Goal: Obtain resource: Download file/media

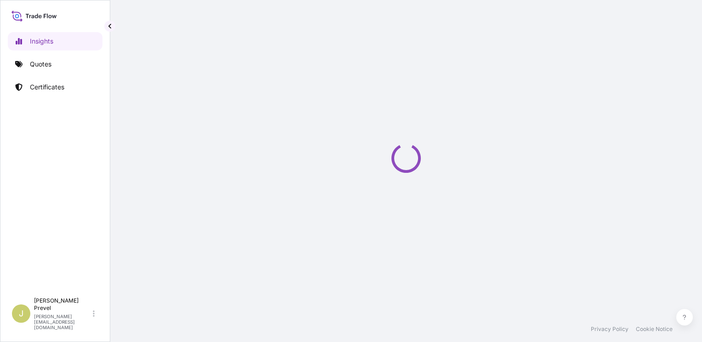
select select "2025"
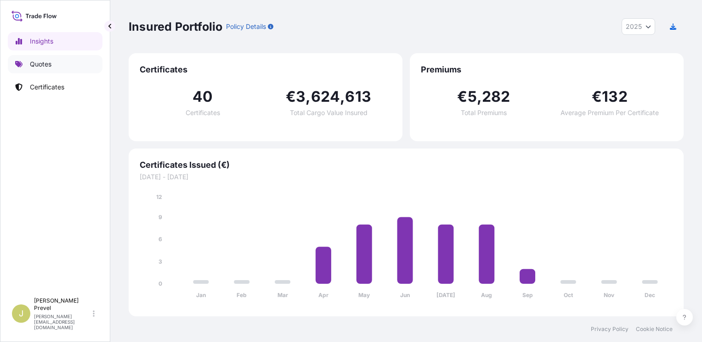
click at [74, 67] on link "Quotes" at bounding box center [55, 64] width 95 height 18
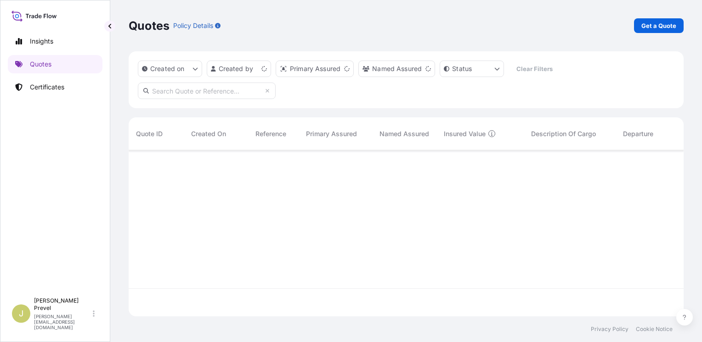
scroll to position [164, 547]
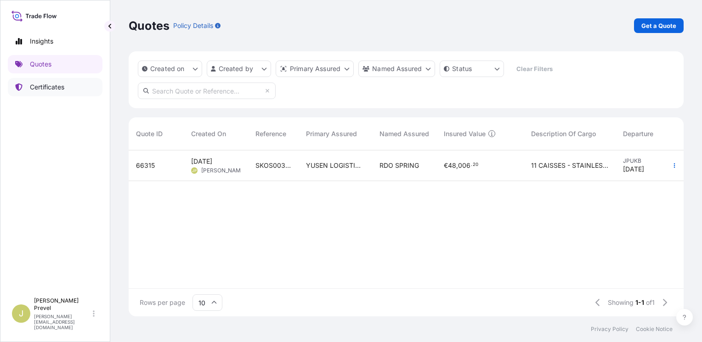
click at [56, 85] on p "Certificates" at bounding box center [47, 87] width 34 height 9
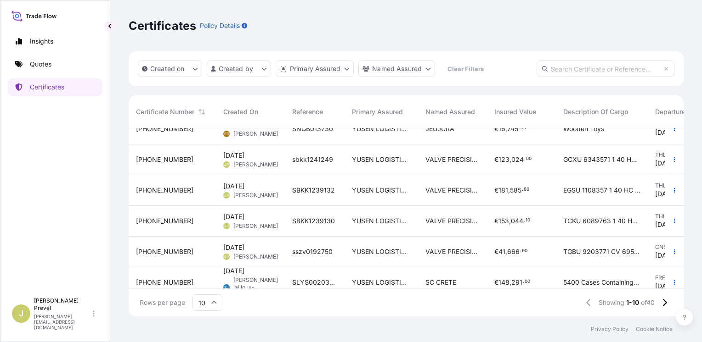
scroll to position [154, 0]
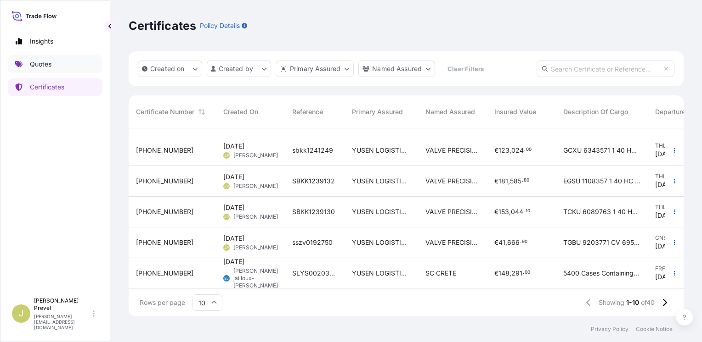
click at [64, 57] on link "Quotes" at bounding box center [55, 64] width 95 height 18
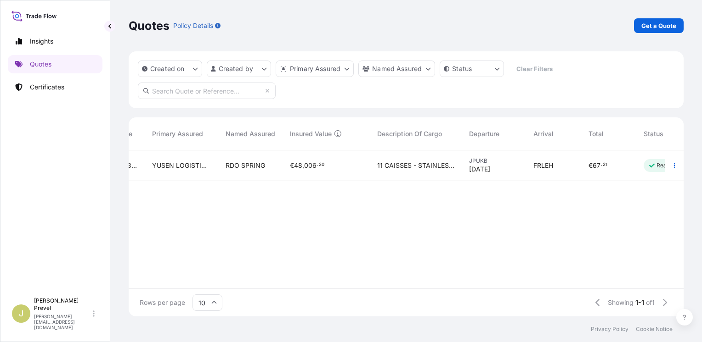
scroll to position [0, 189]
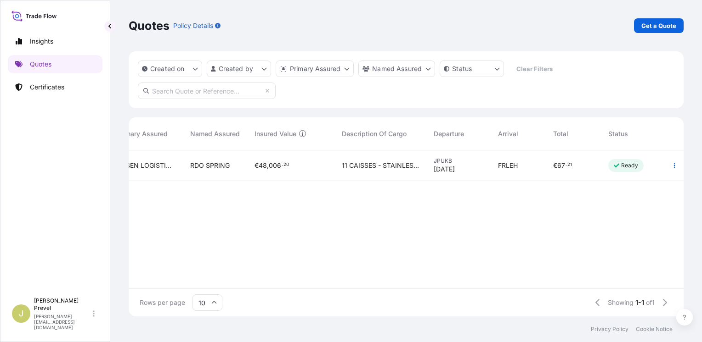
click at [582, 169] on div "€ 67 . 21" at bounding box center [573, 165] width 40 height 9
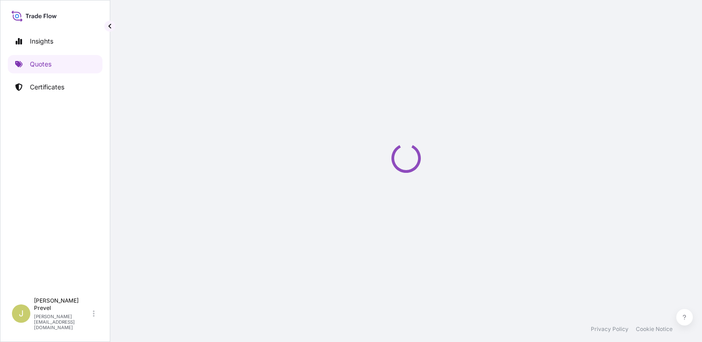
select select "Road / Inland"
select select "Sea"
select select "Road / Inland"
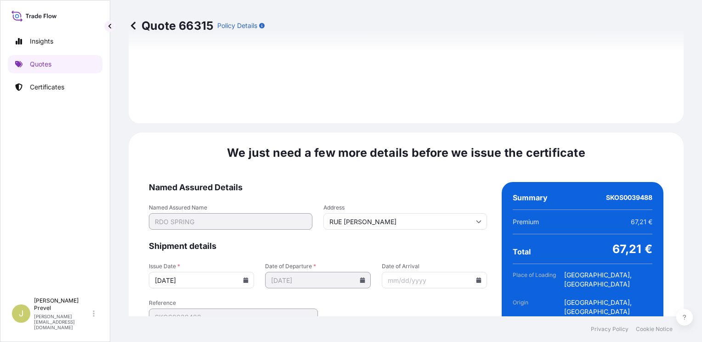
scroll to position [1335, 0]
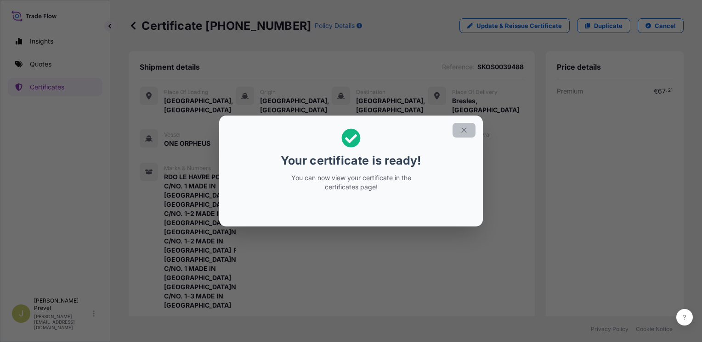
click at [462, 129] on icon "button" at bounding box center [464, 130] width 8 height 8
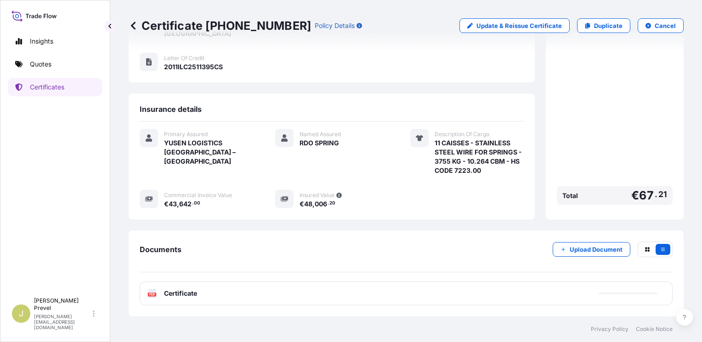
scroll to position [305, 0]
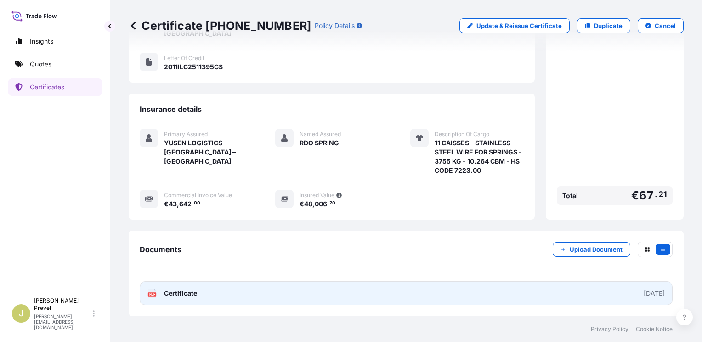
click at [643, 295] on div "2025-09-16" at bounding box center [653, 293] width 21 height 9
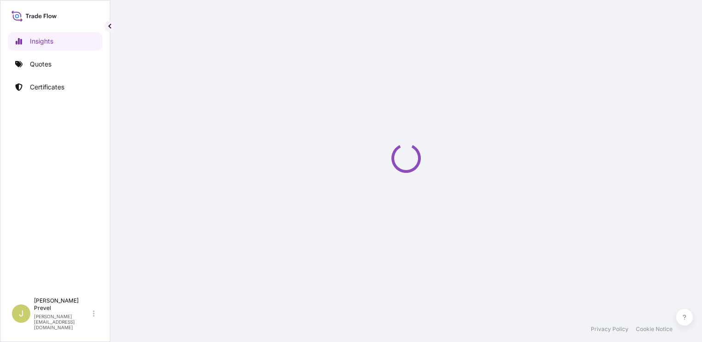
select select "2025"
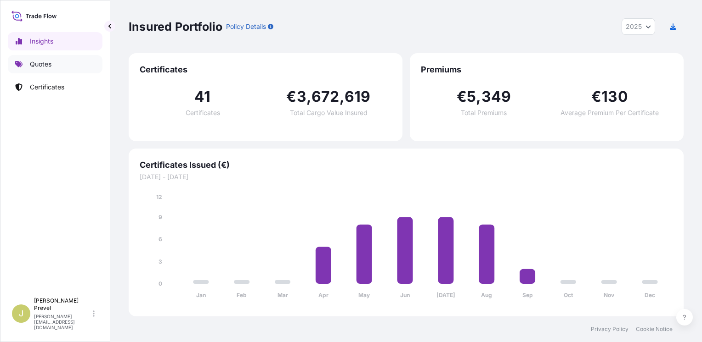
click at [66, 71] on link "Quotes" at bounding box center [55, 64] width 95 height 18
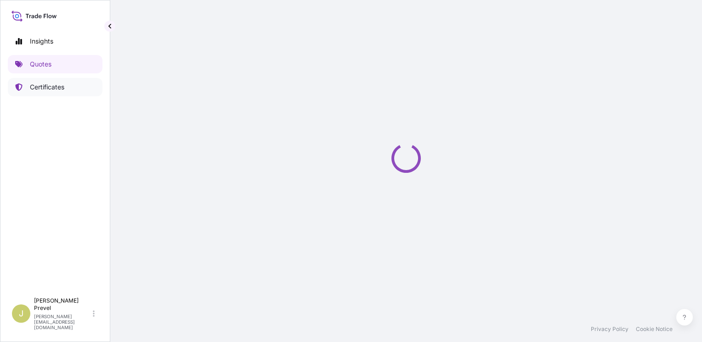
click at [66, 93] on link "Certificates" at bounding box center [55, 87] width 95 height 18
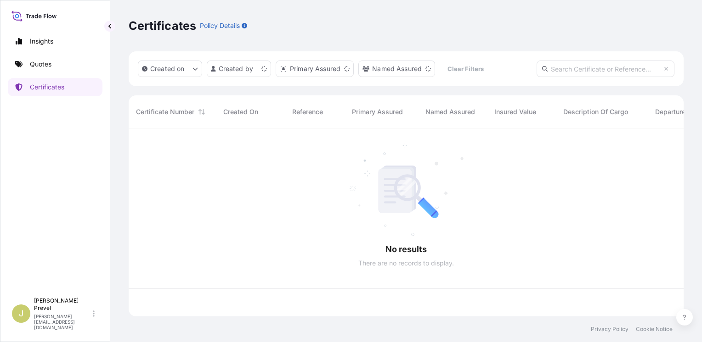
scroll to position [186, 547]
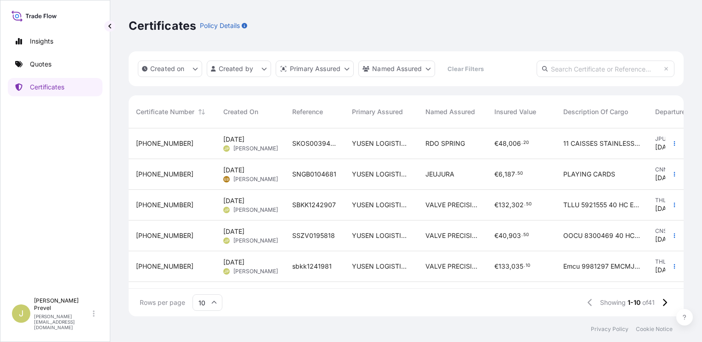
click at [200, 206] on div "31729-42-1" at bounding box center [172, 205] width 73 height 9
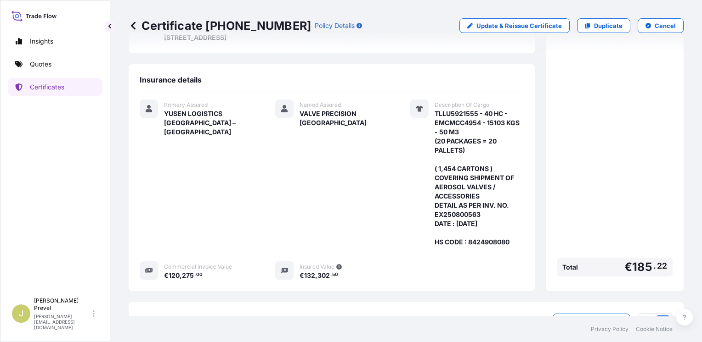
scroll to position [263, 0]
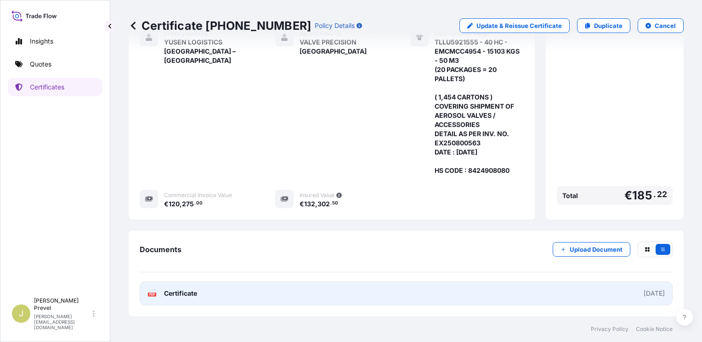
click at [643, 292] on div "2025-09-10" at bounding box center [653, 293] width 21 height 9
